Goal: Task Accomplishment & Management: Use online tool/utility

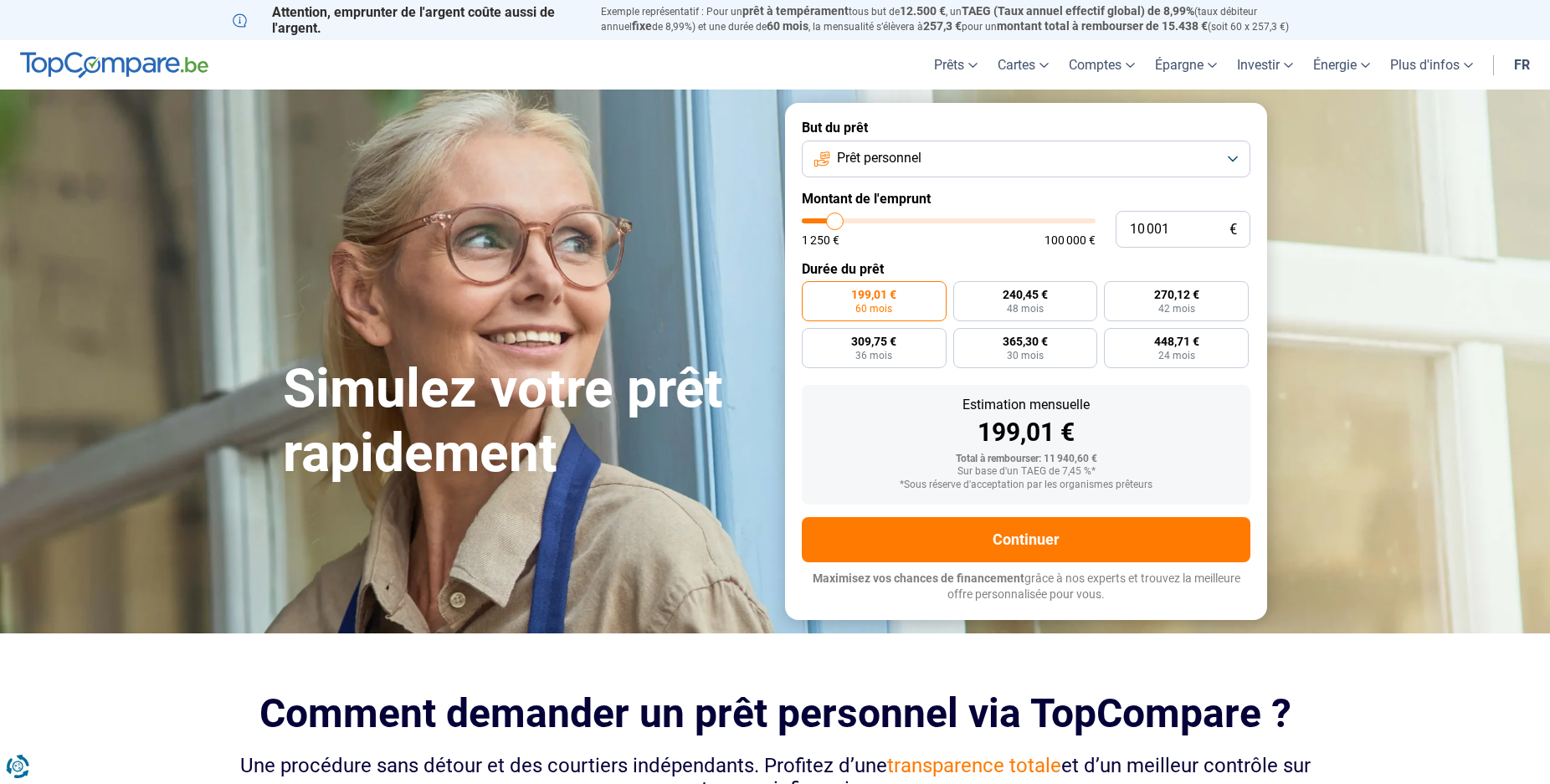
type input "9 250"
type input "9250"
type input "9 750"
type input "9750"
type input "11 750"
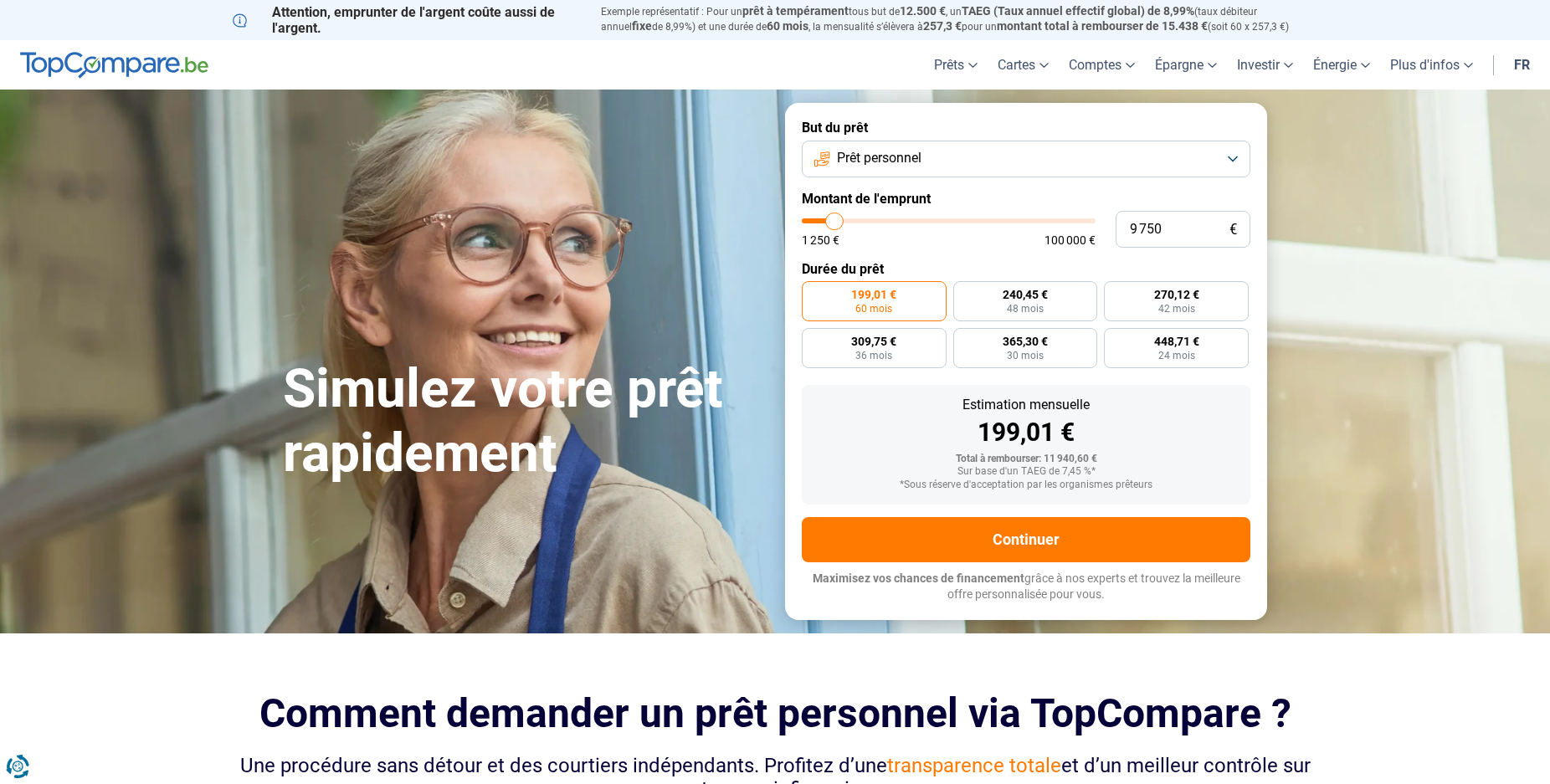
type input "11750"
type input "14 000"
type input "14000"
type input "19 250"
type input "19250"
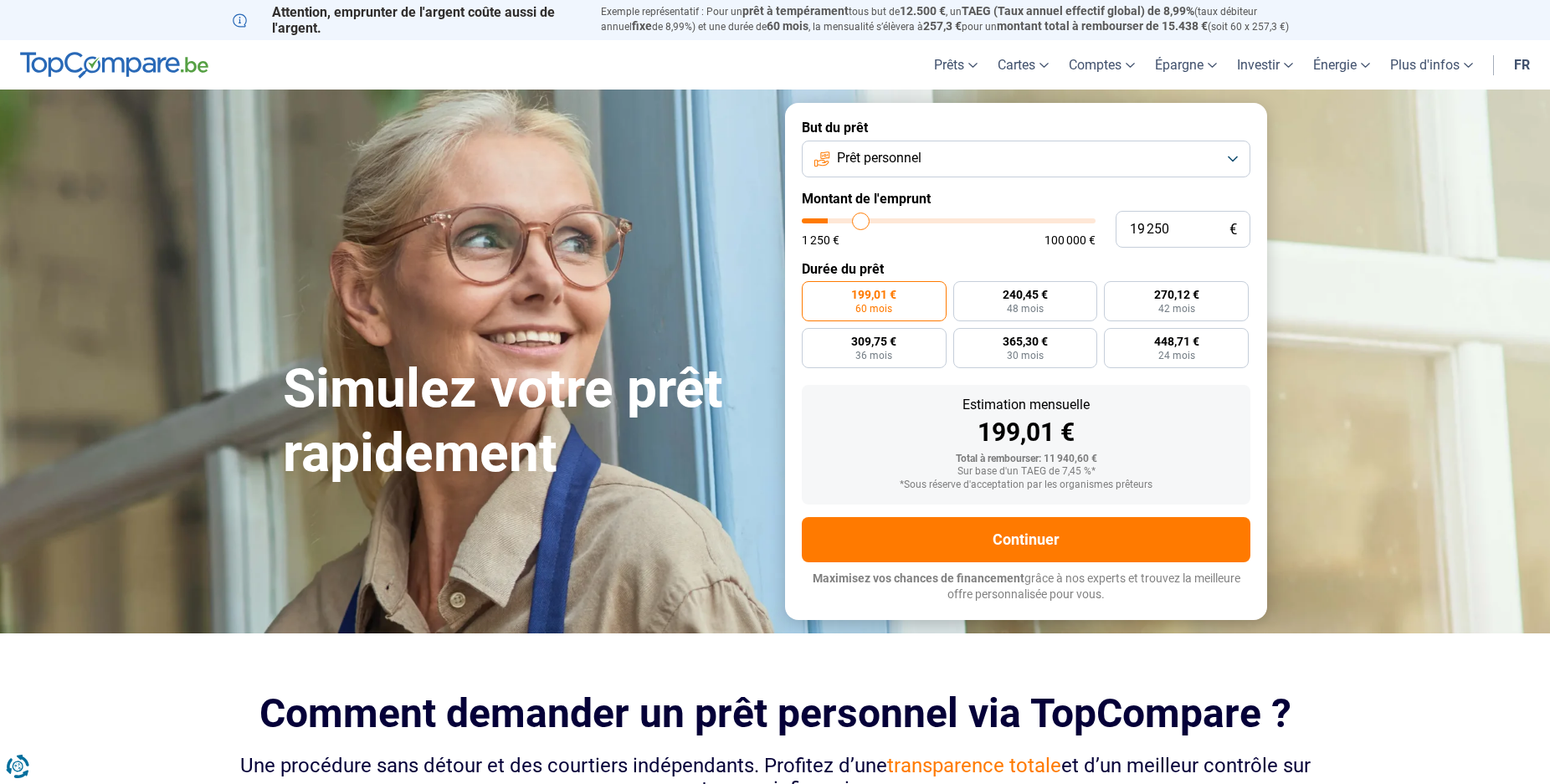
type input "27 500"
type input "27500"
type input "32 250"
type input "32250"
type input "42 000"
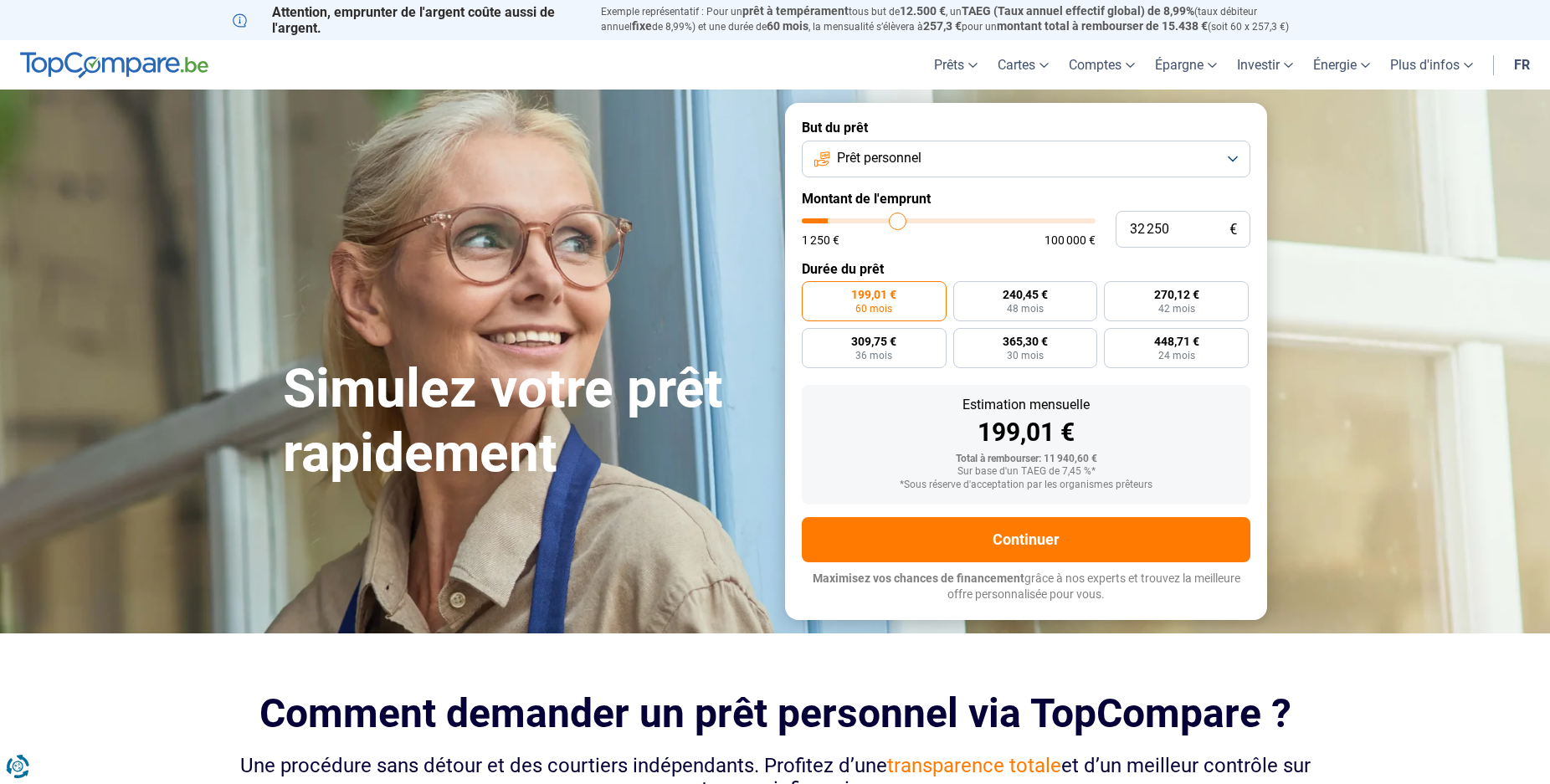
type input "42000"
type input "50 500"
type input "50500"
type input "54 250"
type input "54250"
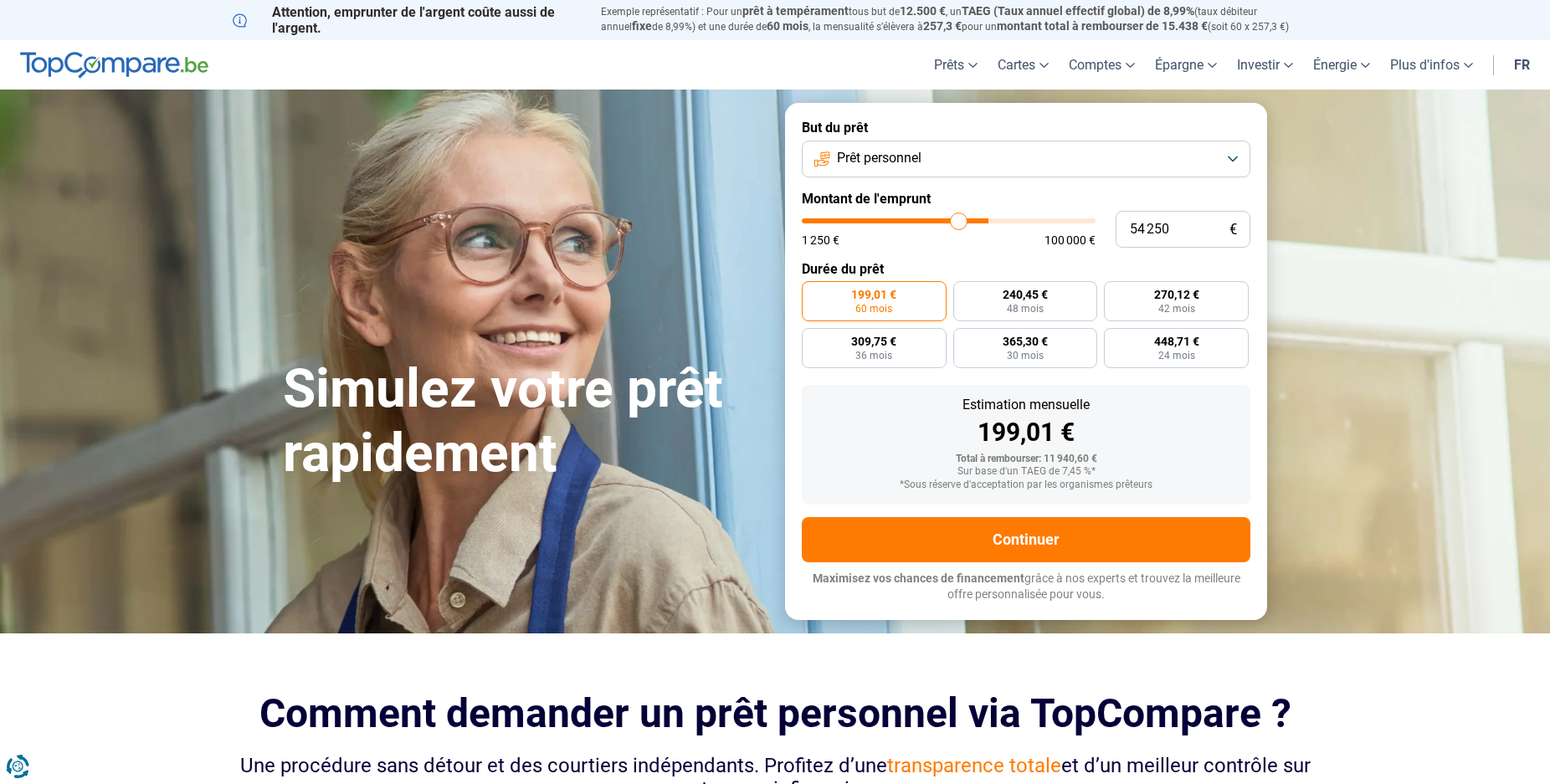
type input "64 000"
type input "64000"
type input "74 500"
type input "74500"
type input "79 250"
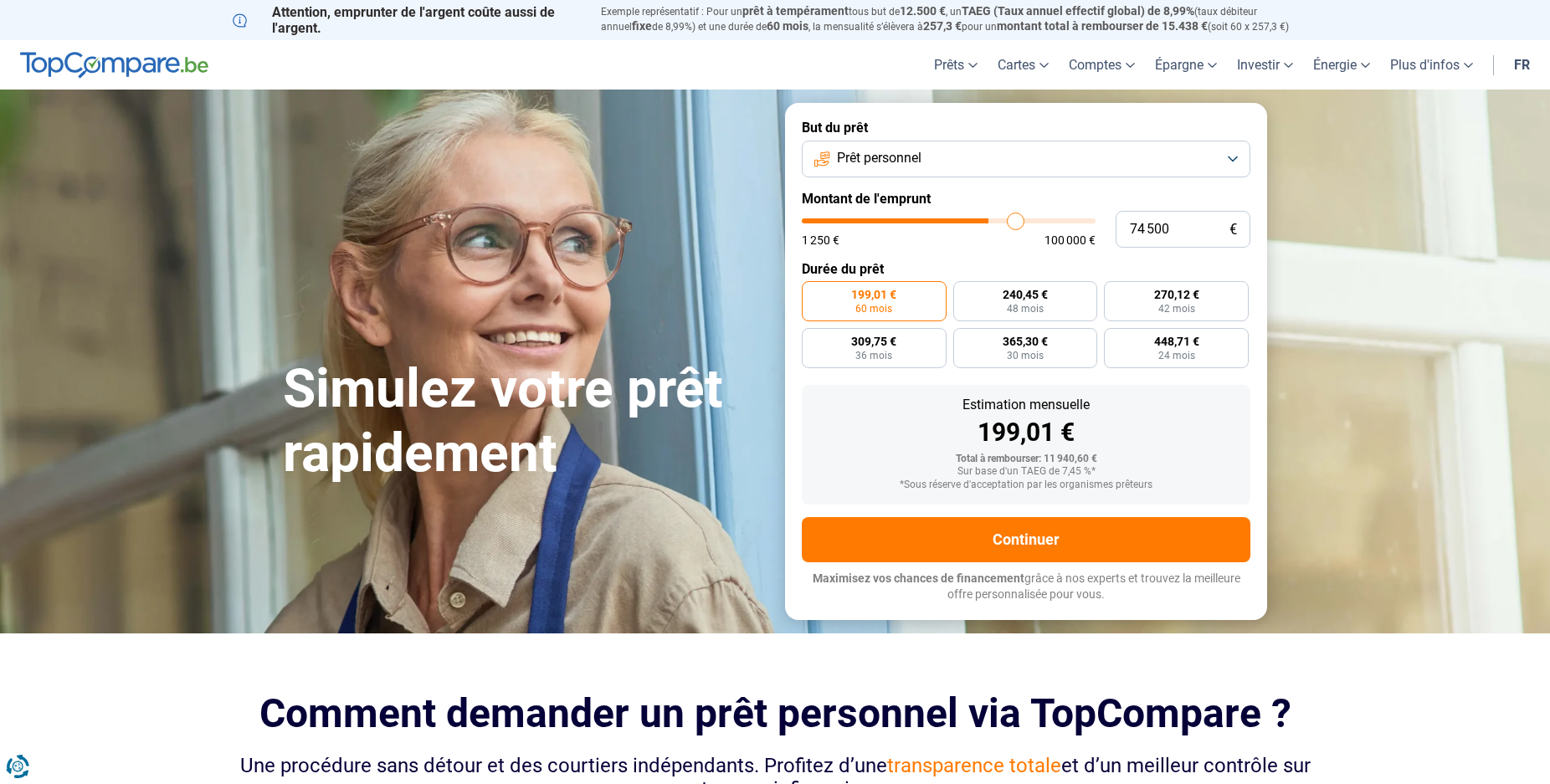
type input "79250"
type input "92 750"
type input "92750"
type input "100 000"
drag, startPoint x: 832, startPoint y: 220, endPoint x: 1252, endPoint y: 221, distance: 420.0
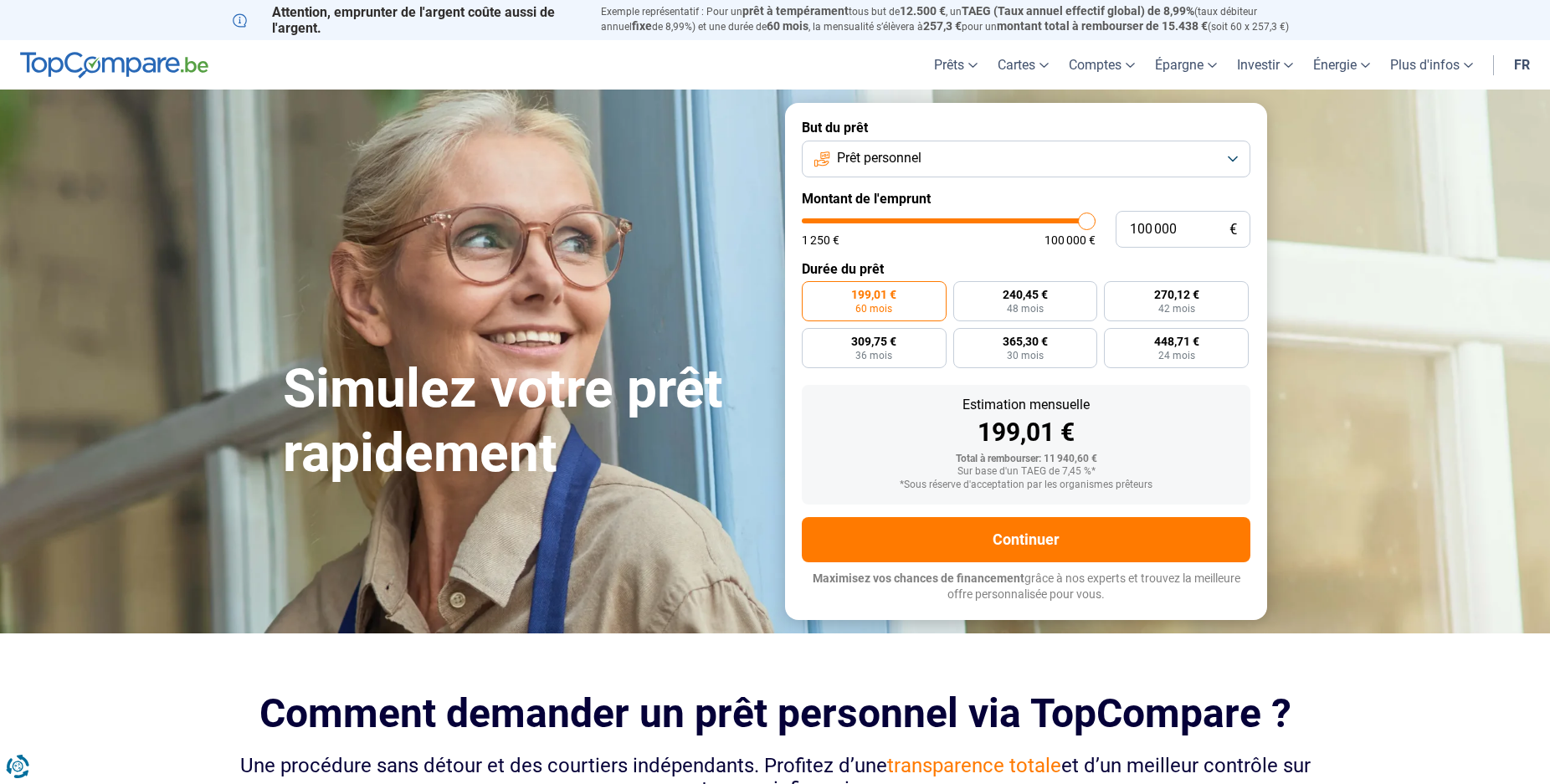
type input "100000"
click at [1095, 221] on input "range" at bounding box center [948, 220] width 294 height 5
radio input "false"
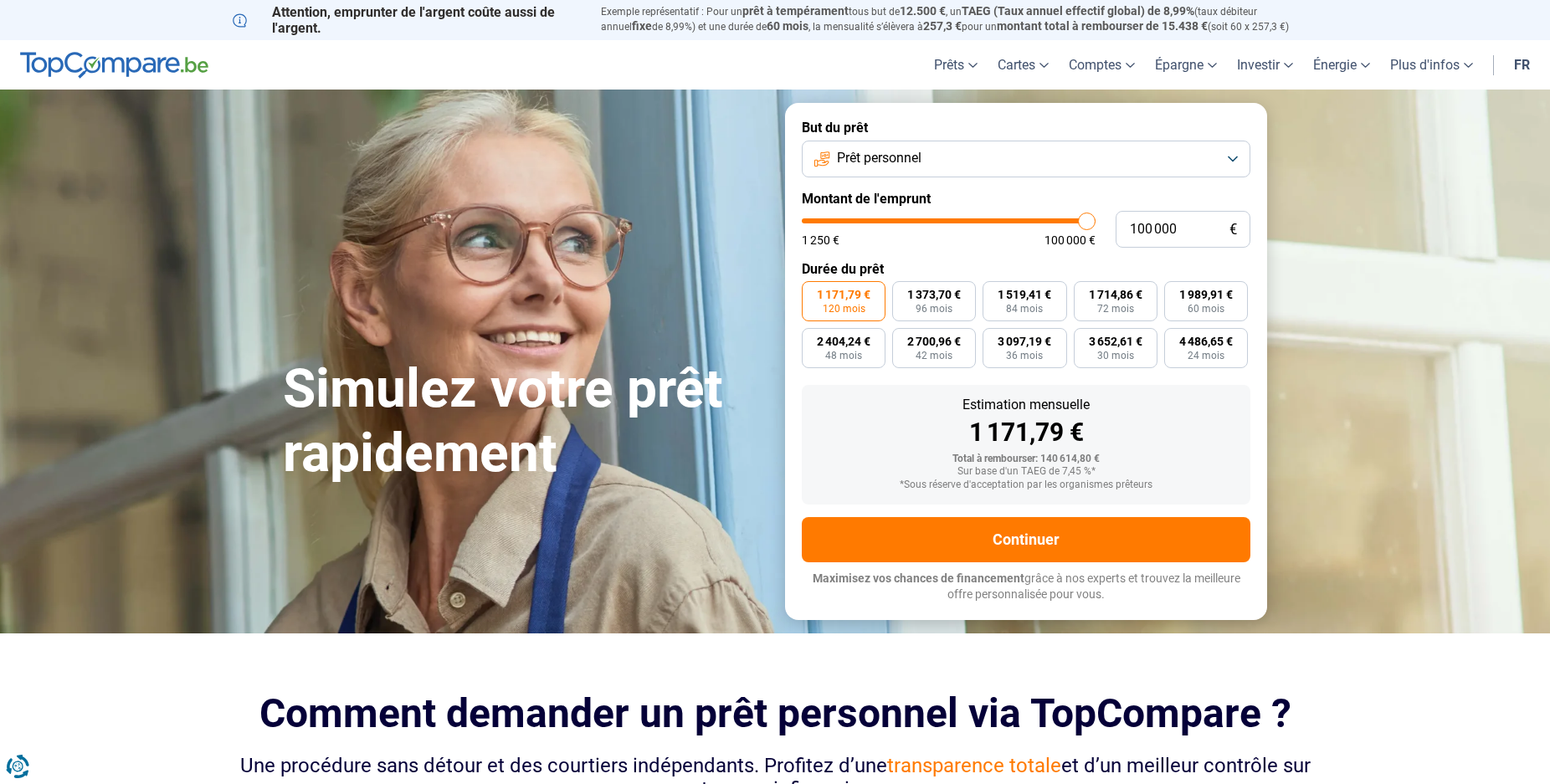
click at [1120, 162] on button "Prêt personnel" at bounding box center [1026, 159] width 448 height 37
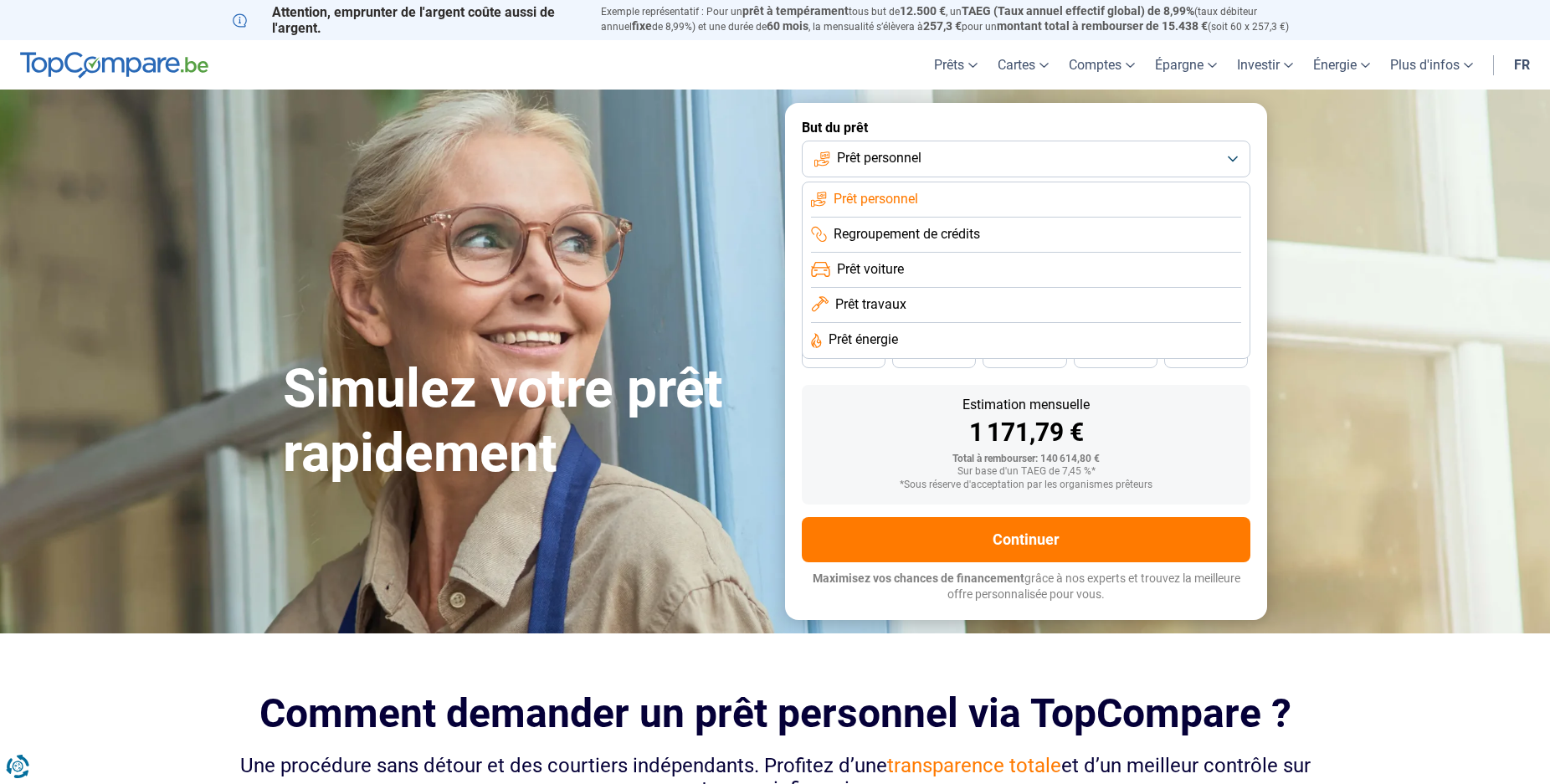
click at [898, 338] on span "Prêt énergie" at bounding box center [863, 339] width 70 height 18
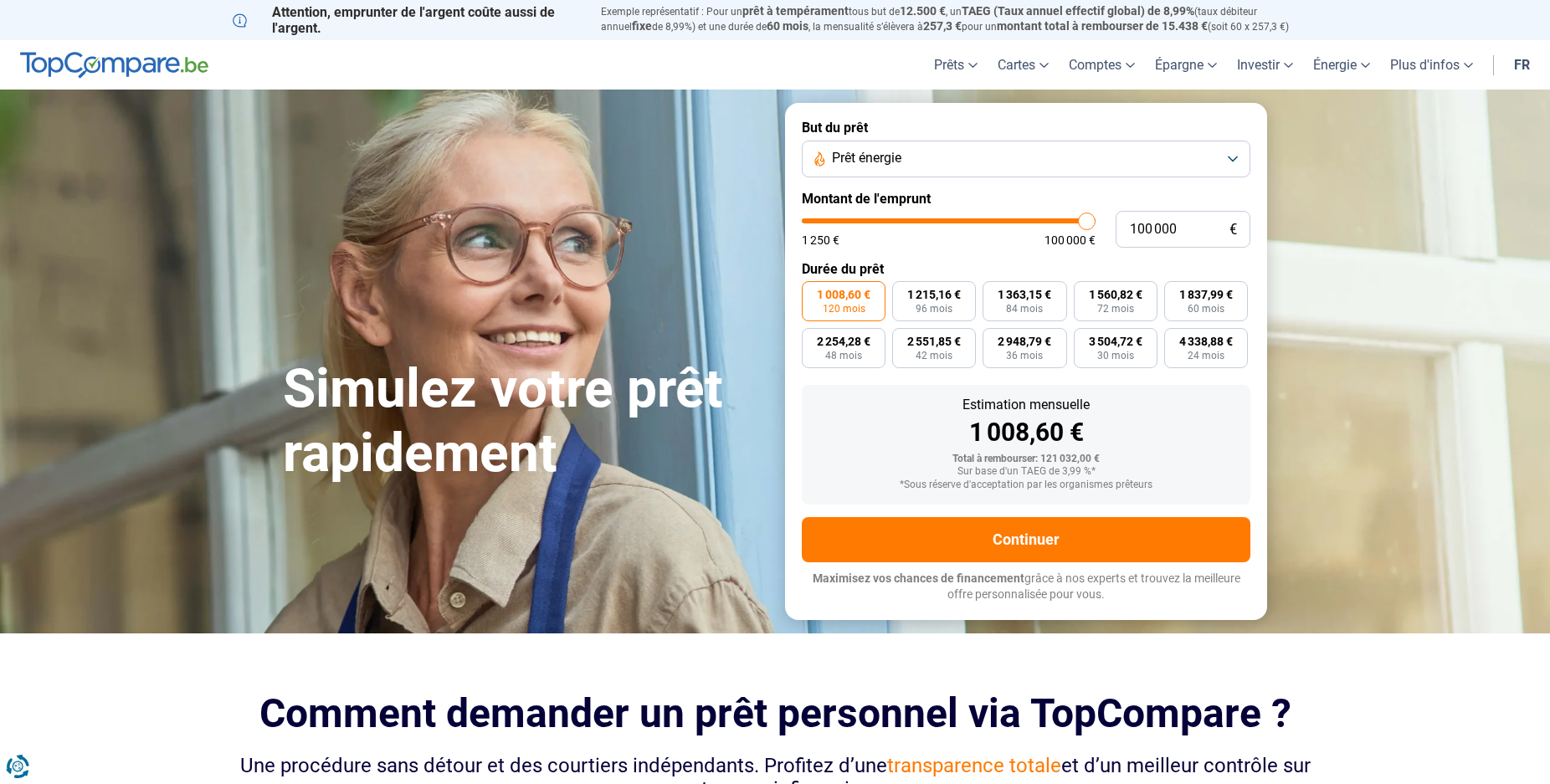
click at [1026, 154] on button "Prêt énergie" at bounding box center [1026, 159] width 448 height 37
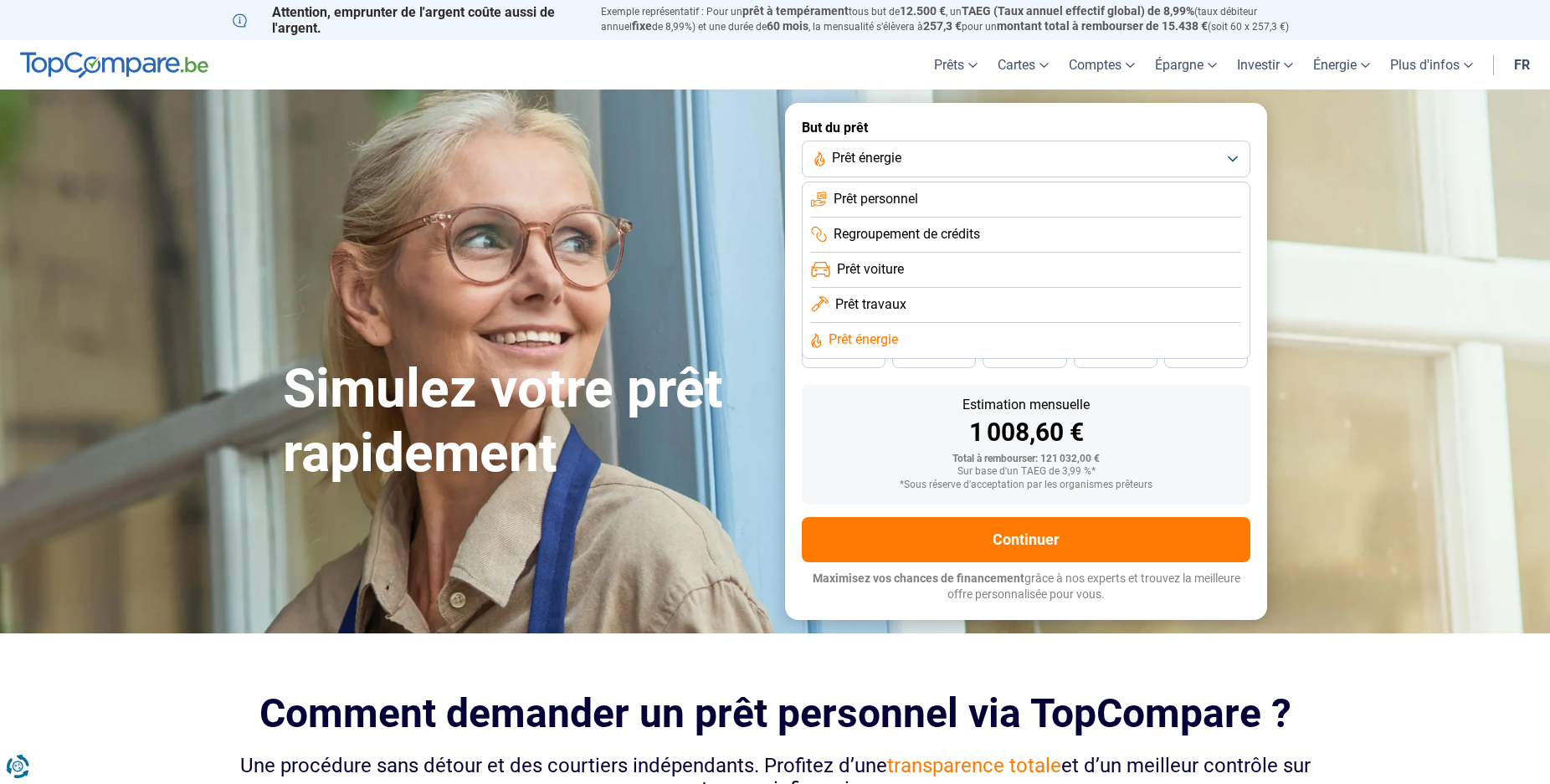
click at [920, 235] on span "Regroupement de crédits" at bounding box center [907, 234] width 147 height 18
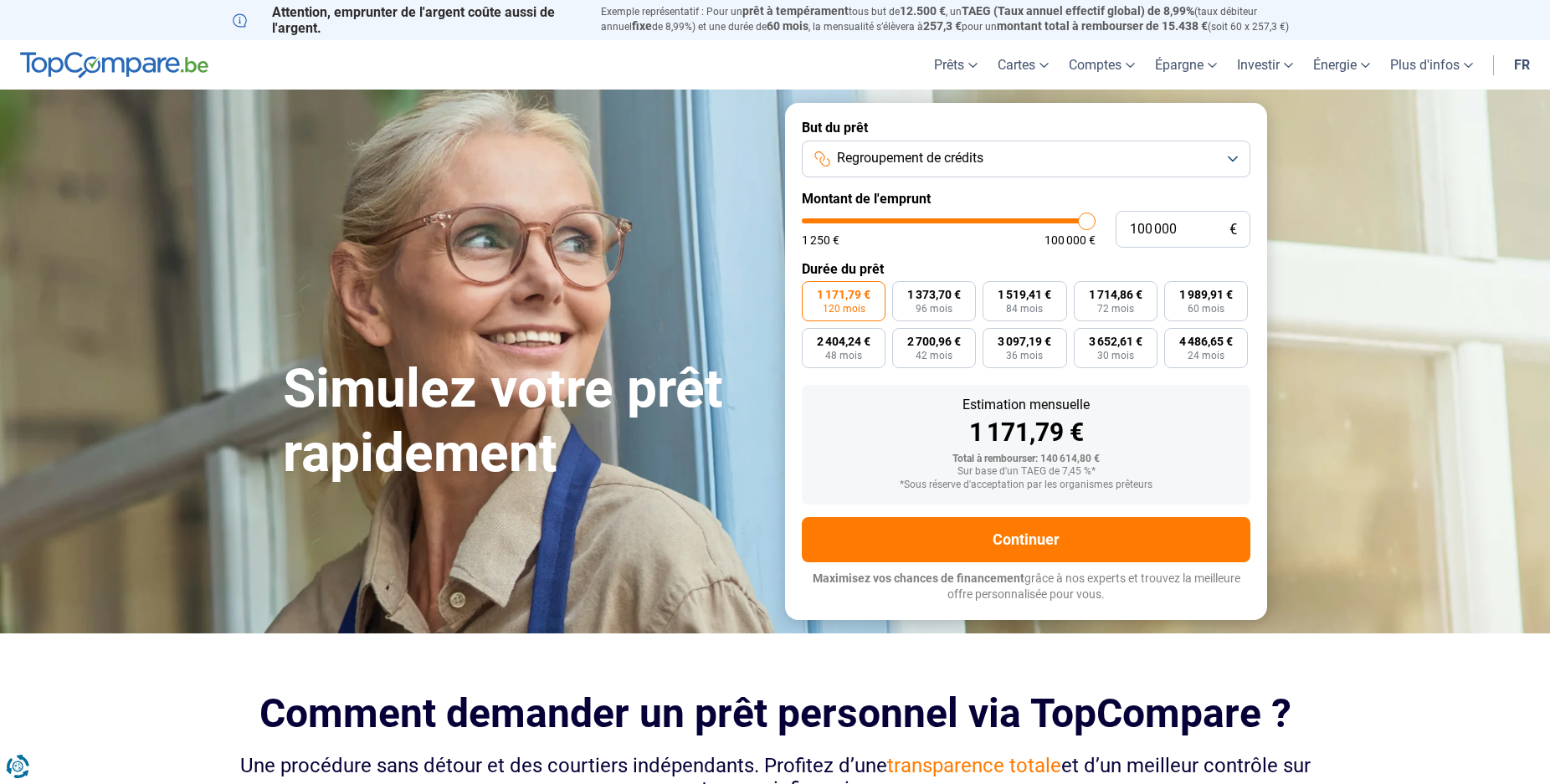
click at [938, 163] on span "Regroupement de crédits" at bounding box center [911, 157] width 147 height 18
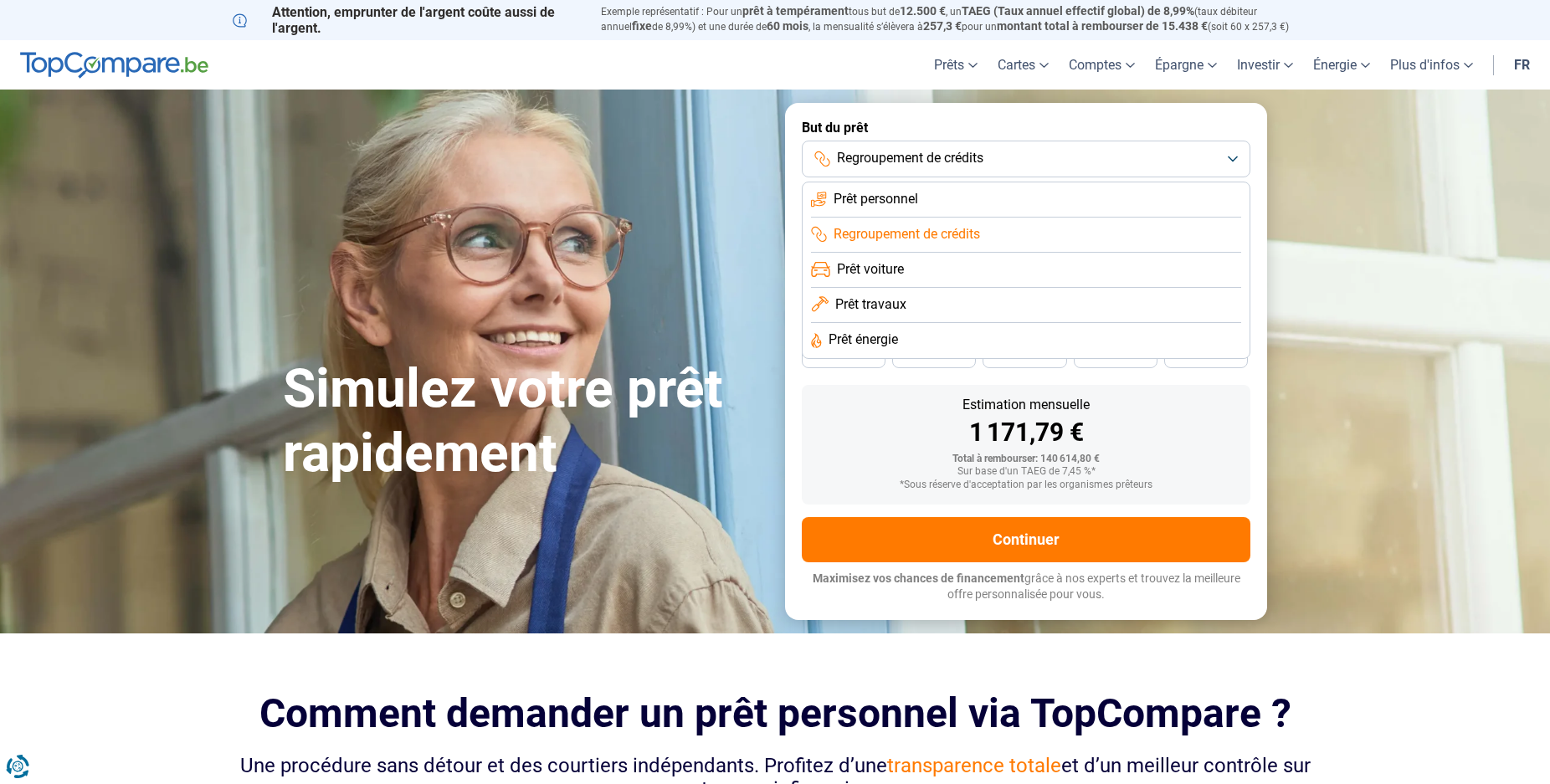
click at [928, 196] on li "Prêt personnel" at bounding box center [1026, 200] width 430 height 35
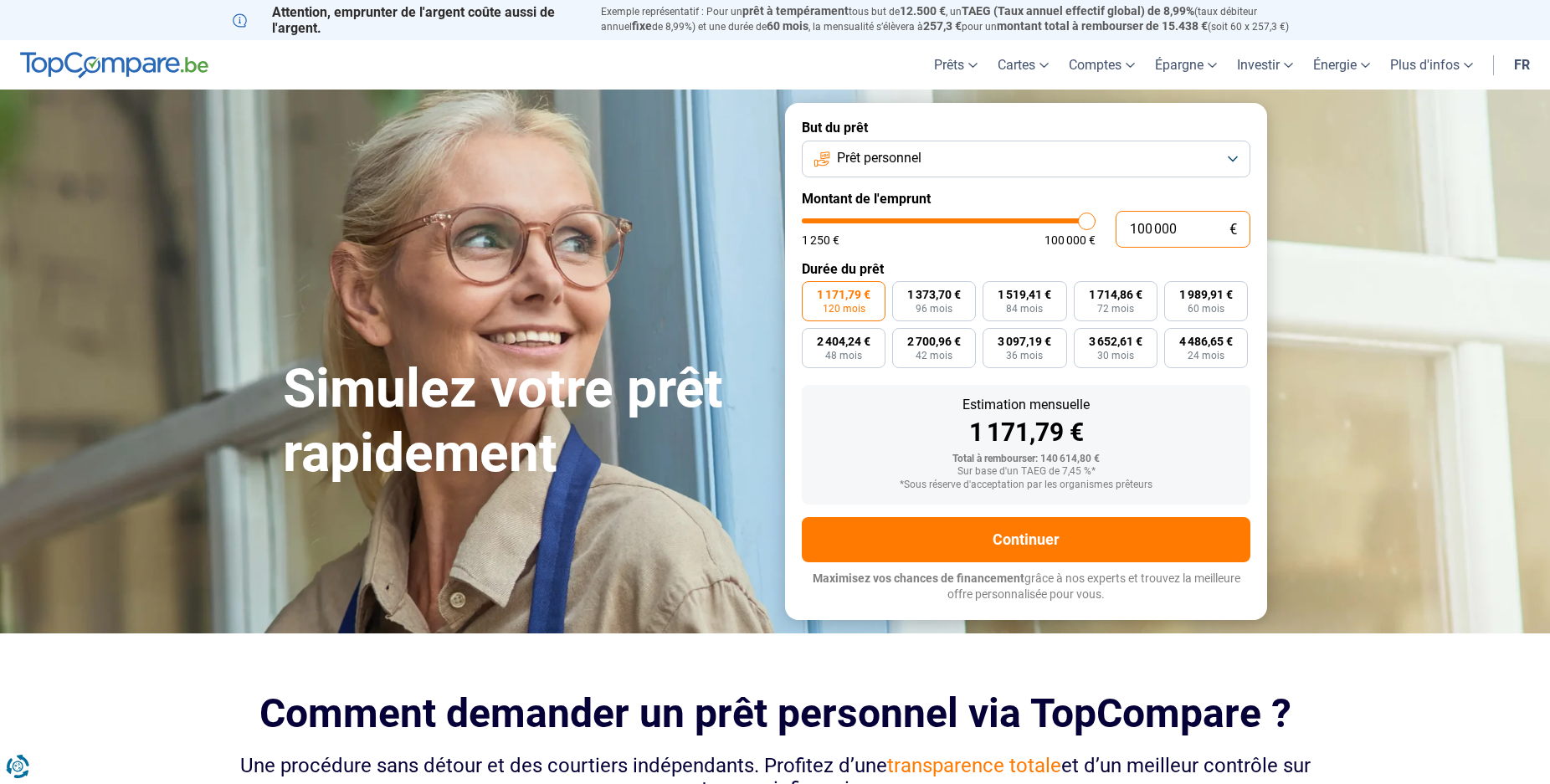
click at [1178, 232] on input "100 000" at bounding box center [1183, 229] width 135 height 37
